Goal: Understand process/instructions: Learn how to perform a task or action

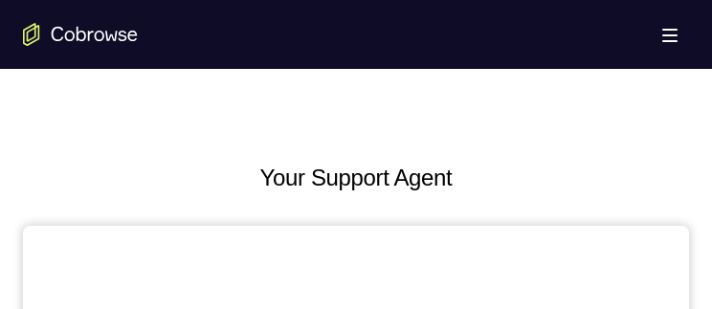
click at [229, 175] on h2 "Your Support Agent" at bounding box center [356, 178] width 666 height 34
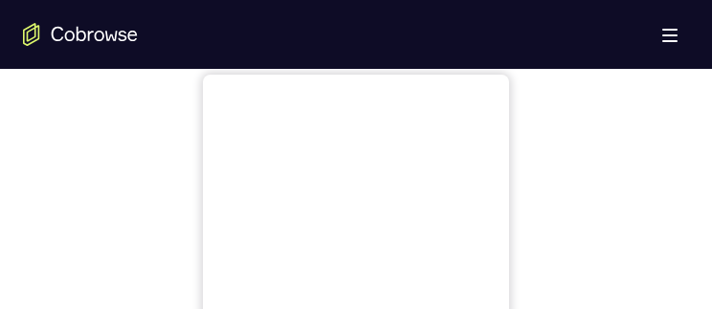
scroll to position [766, 0]
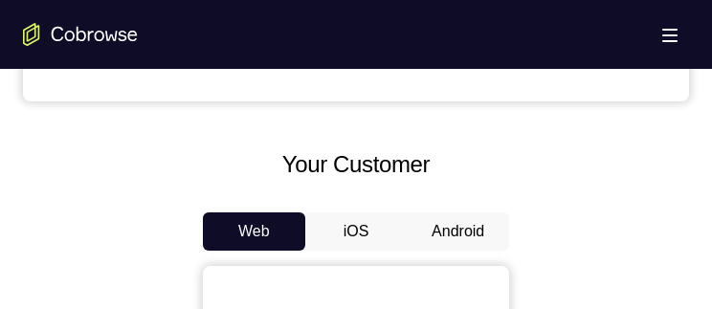
click at [490, 235] on button "Android" at bounding box center [458, 231] width 102 height 38
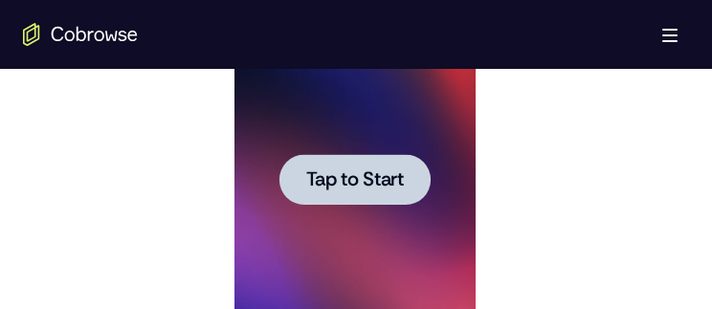
scroll to position [0, 0]
click at [374, 175] on span "Tap to Start" at bounding box center [354, 179] width 98 height 19
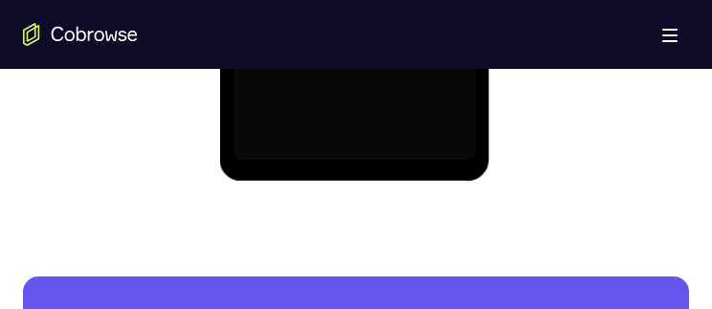
scroll to position [1340, 0]
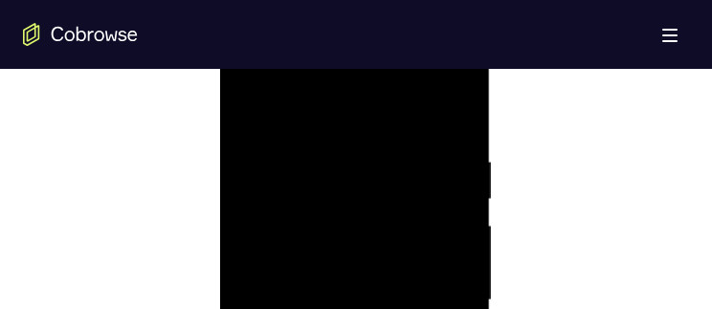
scroll to position [957, 0]
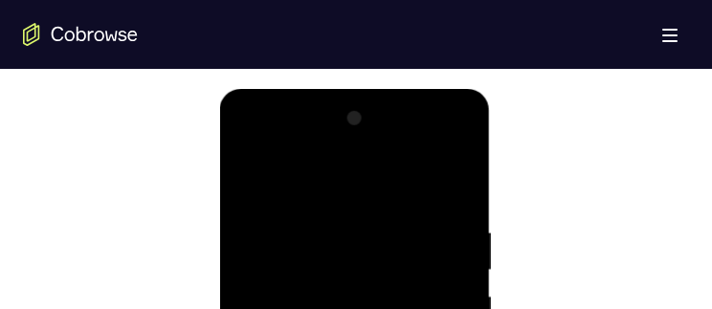
drag, startPoint x: 323, startPoint y: 178, endPoint x: 725, endPoint y: 266, distance: 411.5
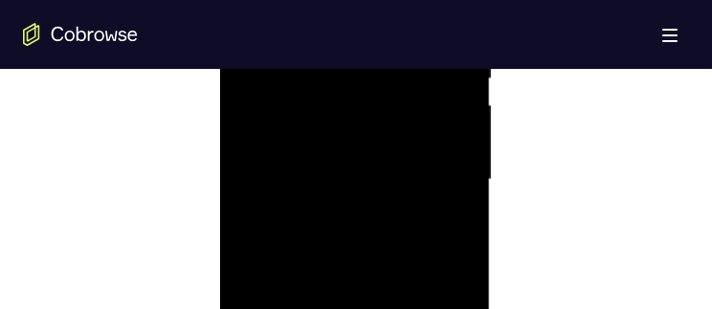
click at [427, 168] on div at bounding box center [354, 180] width 241 height 536
click at [332, 215] on div at bounding box center [354, 180] width 241 height 536
click at [303, 160] on div at bounding box center [354, 180] width 241 height 536
click at [300, 142] on div at bounding box center [354, 180] width 241 height 536
click at [284, 176] on div at bounding box center [354, 180] width 241 height 536
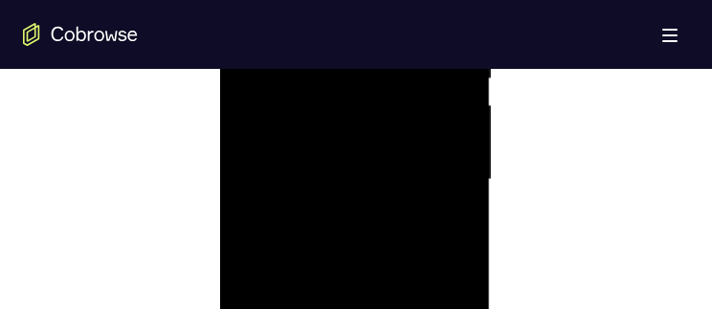
click at [298, 240] on div at bounding box center [354, 180] width 241 height 536
click at [438, 84] on div at bounding box center [354, 276] width 241 height 536
